Goal: Submit feedback/report problem

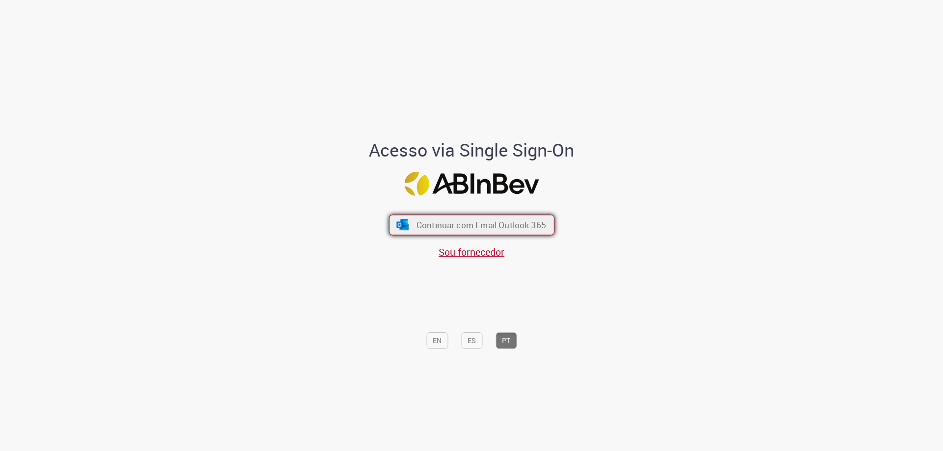
click at [432, 217] on button "Continuar com Email Outlook 365" at bounding box center [472, 225] width 166 height 21
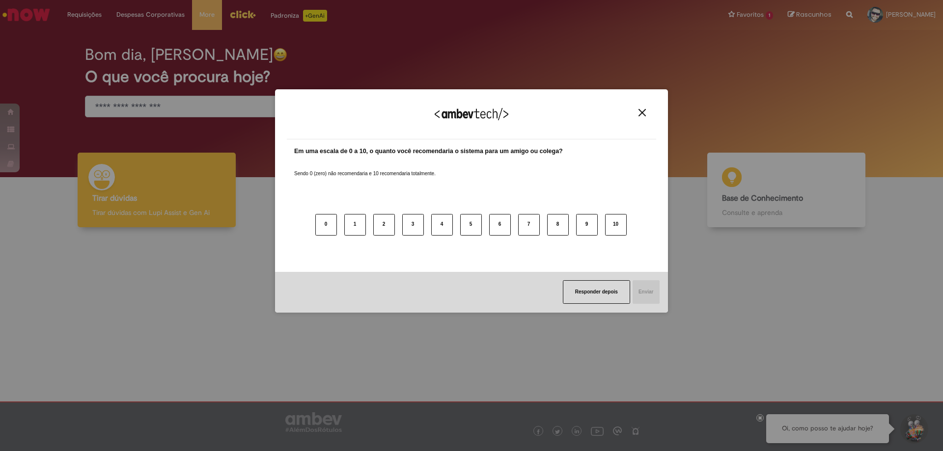
click at [249, 11] on div "Agradecemos seu feedback! Em uma escala de 0 a 10, o quanto você recomendaria o…" at bounding box center [471, 225] width 943 height 451
click at [619, 221] on button "10" at bounding box center [616, 225] width 22 height 22
click at [652, 289] on button "Enviar" at bounding box center [646, 292] width 28 height 24
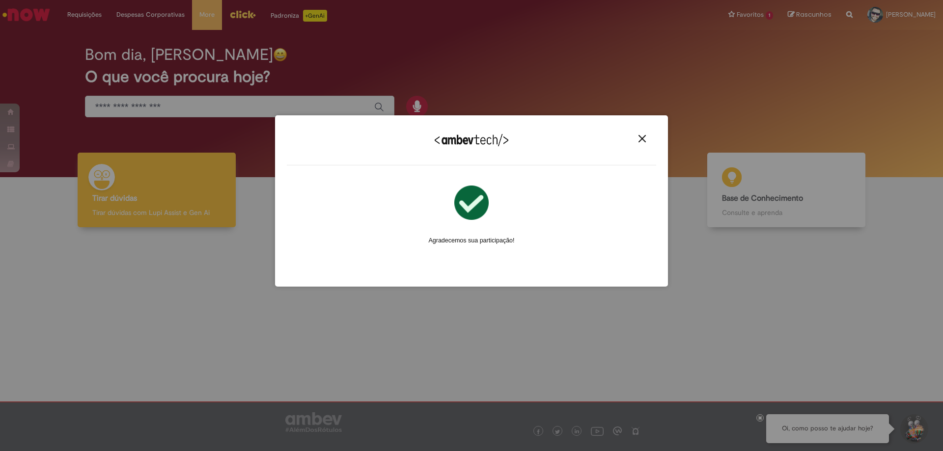
drag, startPoint x: 642, startPoint y: 134, endPoint x: 631, endPoint y: 135, distance: 11.4
click at [639, 133] on div "Agradecemos seu feedback!" at bounding box center [471, 146] width 369 height 38
click at [643, 140] on img "Close" at bounding box center [641, 138] width 7 height 7
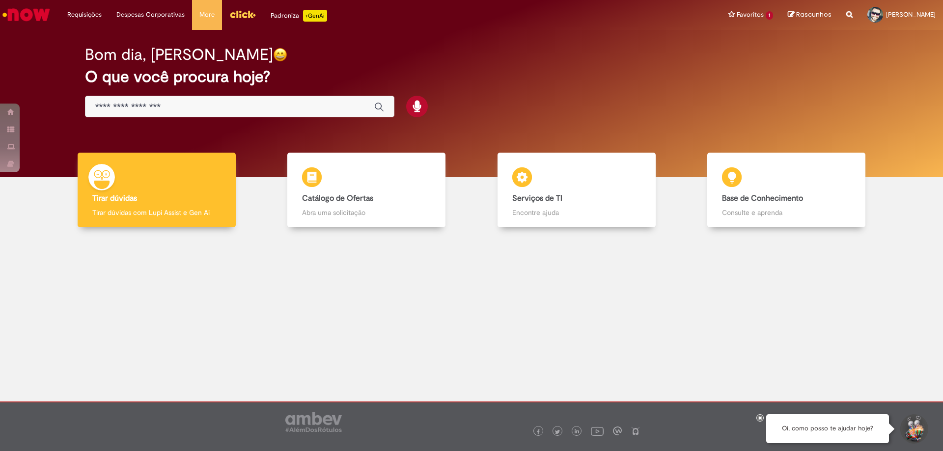
click at [243, 14] on img "Menu Cabeçalho" at bounding box center [242, 14] width 27 height 15
